Goal: Transaction & Acquisition: Purchase product/service

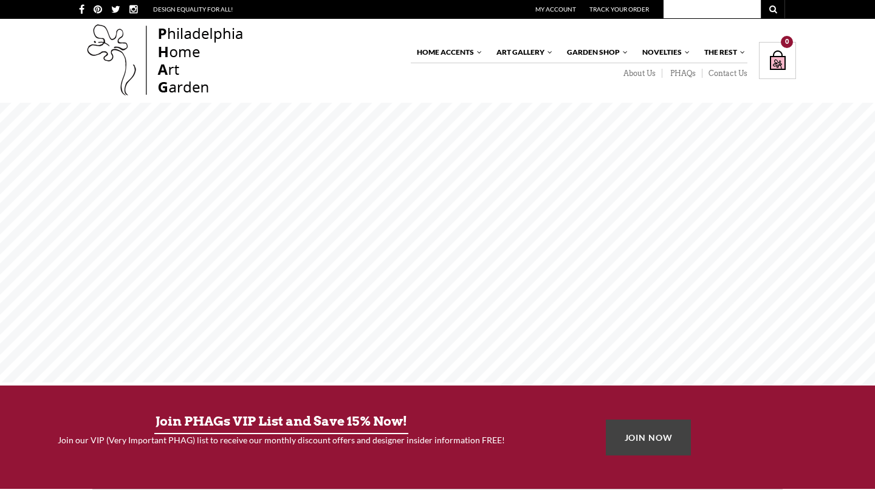
click at [677, 12] on input "text" at bounding box center [712, 9] width 97 height 18
type input "holiday hotties"
click at [773, 9] on button "submit" at bounding box center [773, 9] width 24 height 18
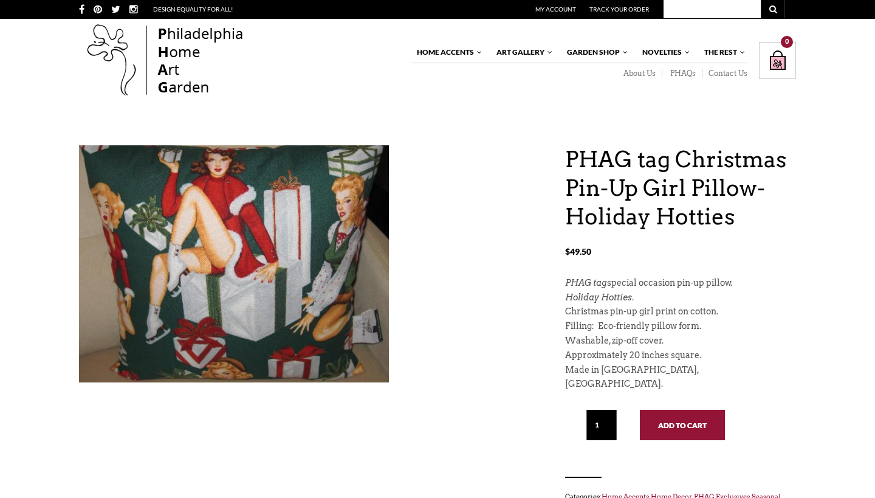
click at [679, 410] on button "Add to cart" at bounding box center [682, 425] width 85 height 30
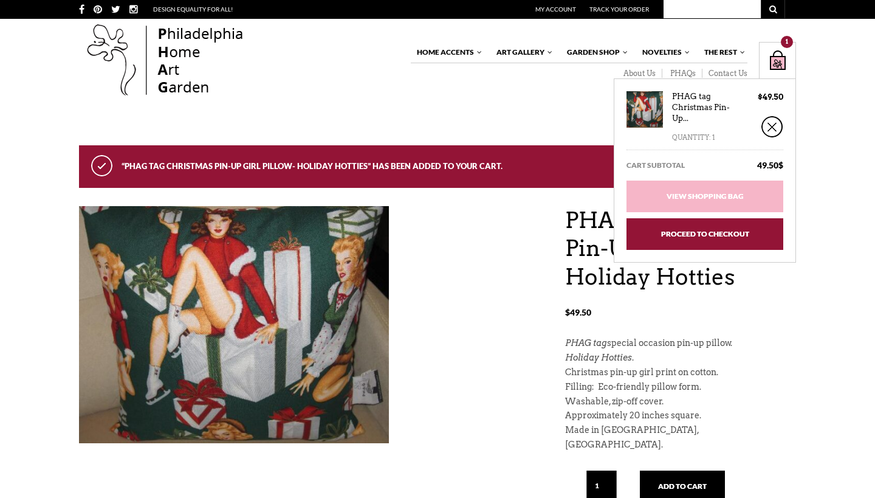
click at [718, 233] on link "Proceed to Checkout" at bounding box center [705, 234] width 157 height 32
